Goal: Task Accomplishment & Management: Use online tool/utility

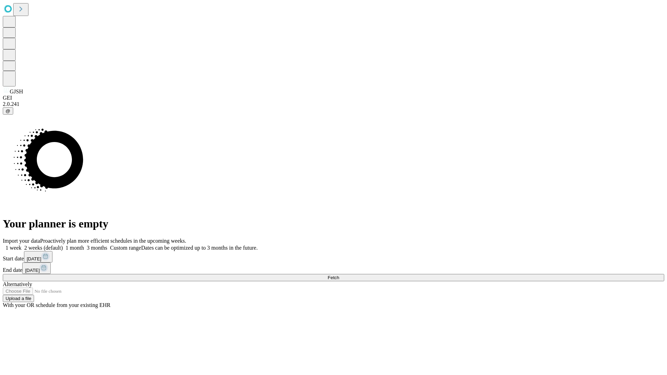
click at [339, 275] on span "Fetch" at bounding box center [332, 277] width 11 height 5
